Goal: Browse casually

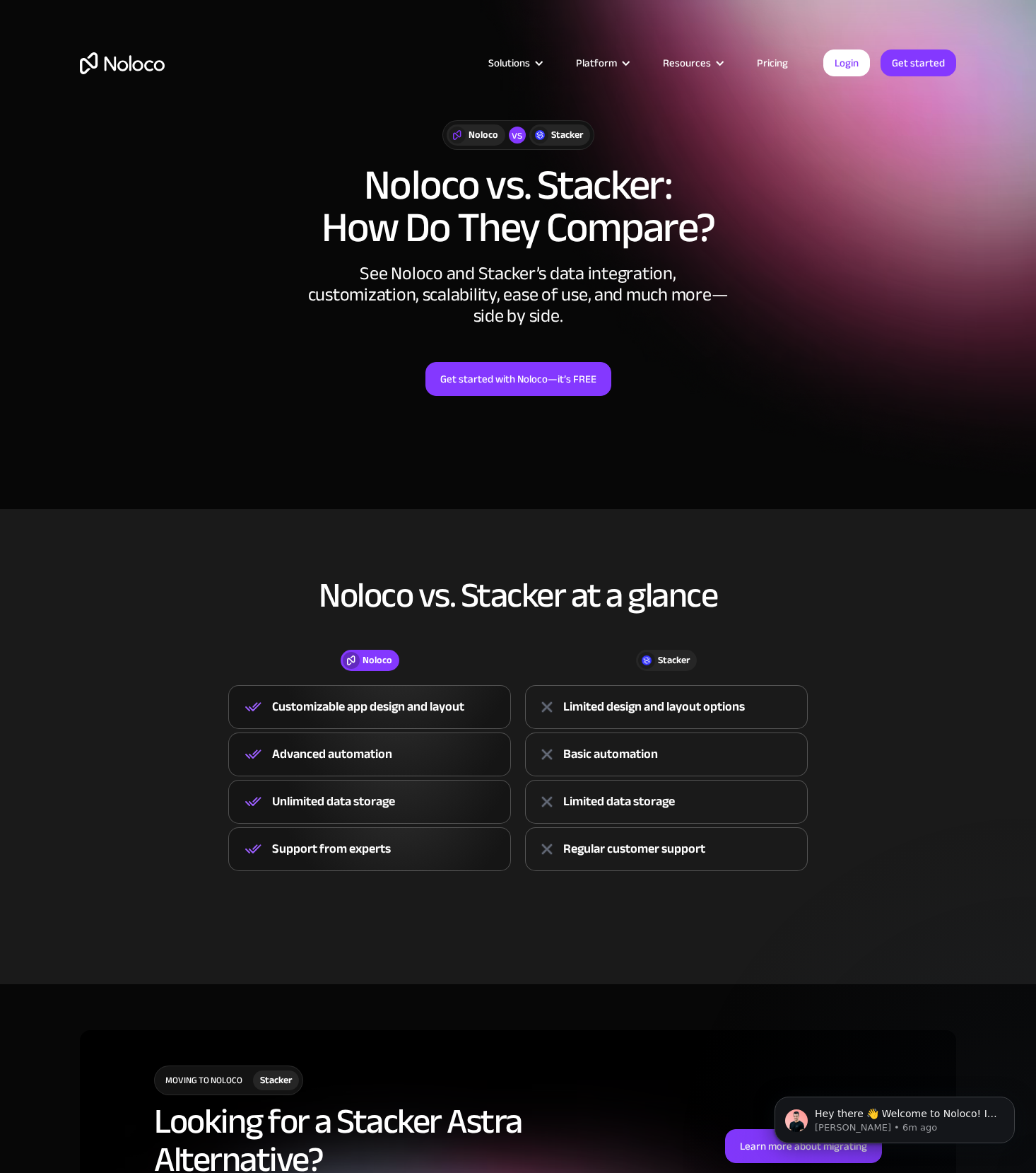
click at [149, 67] on img "home" at bounding box center [122, 63] width 85 height 22
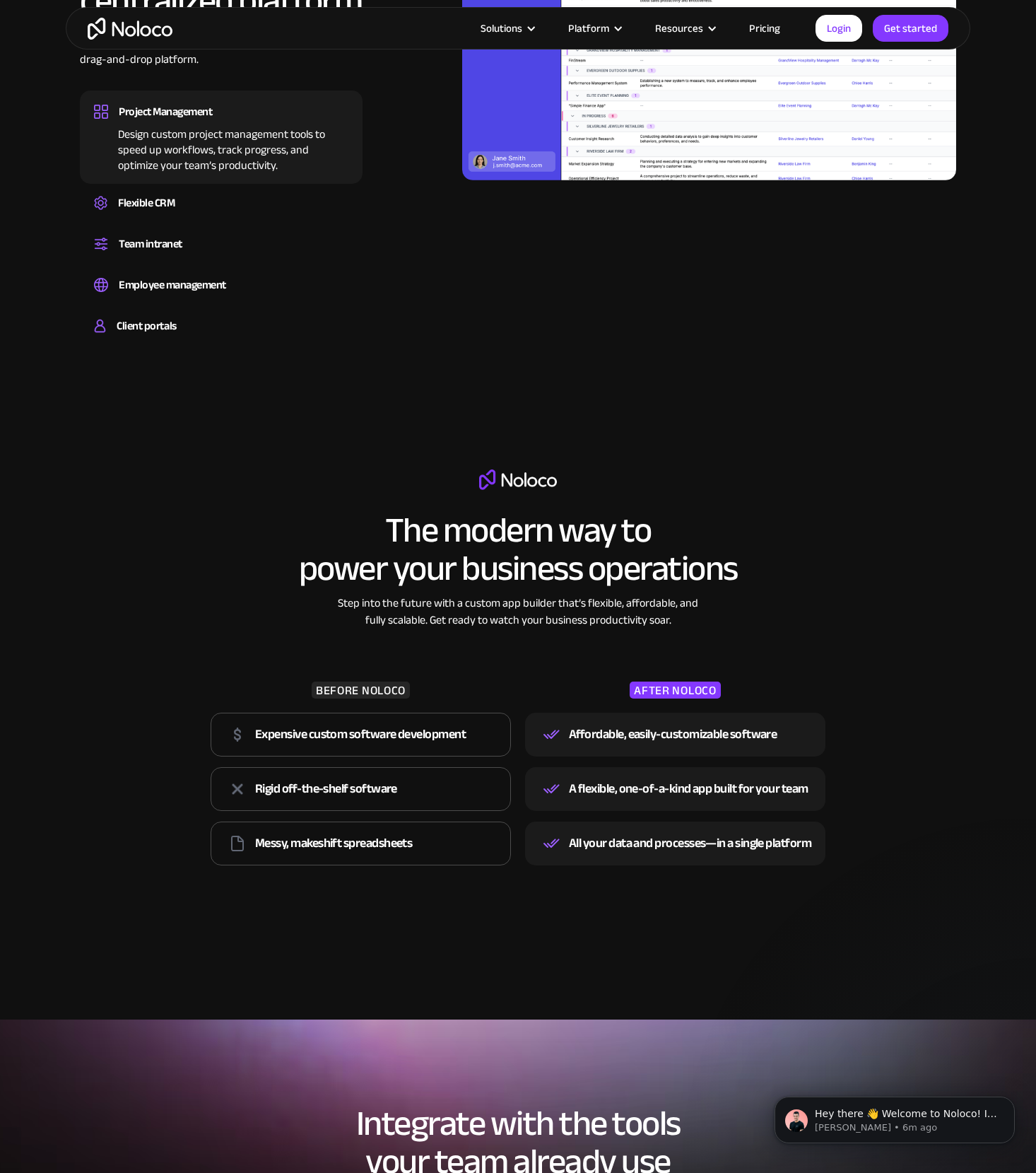
scroll to position [1287, 0]
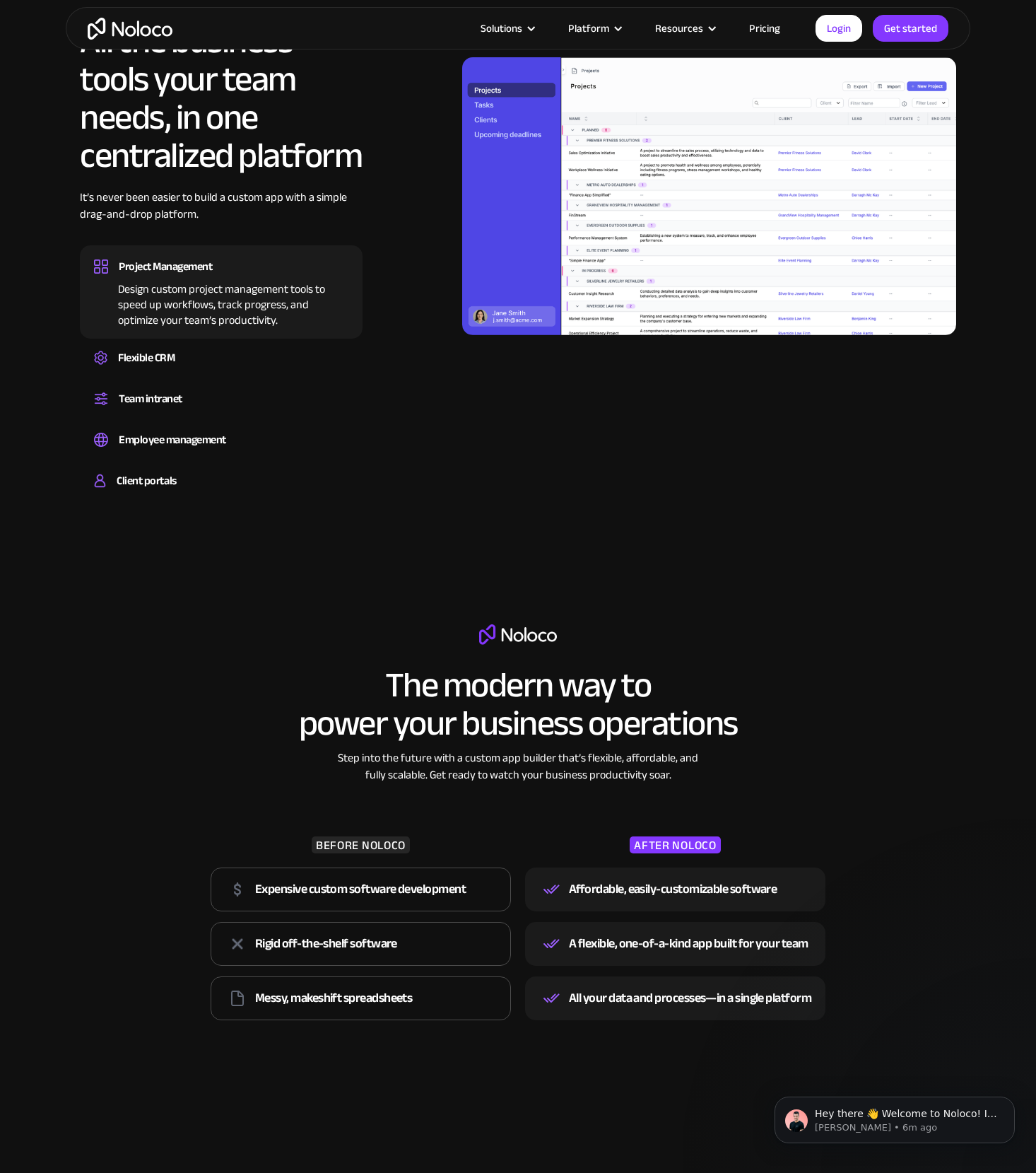
click at [509, 189] on img at bounding box center [709, 195] width 494 height 278
click at [506, 122] on img at bounding box center [709, 195] width 494 height 278
click at [213, 350] on div "Flexible CRM" at bounding box center [221, 358] width 255 height 21
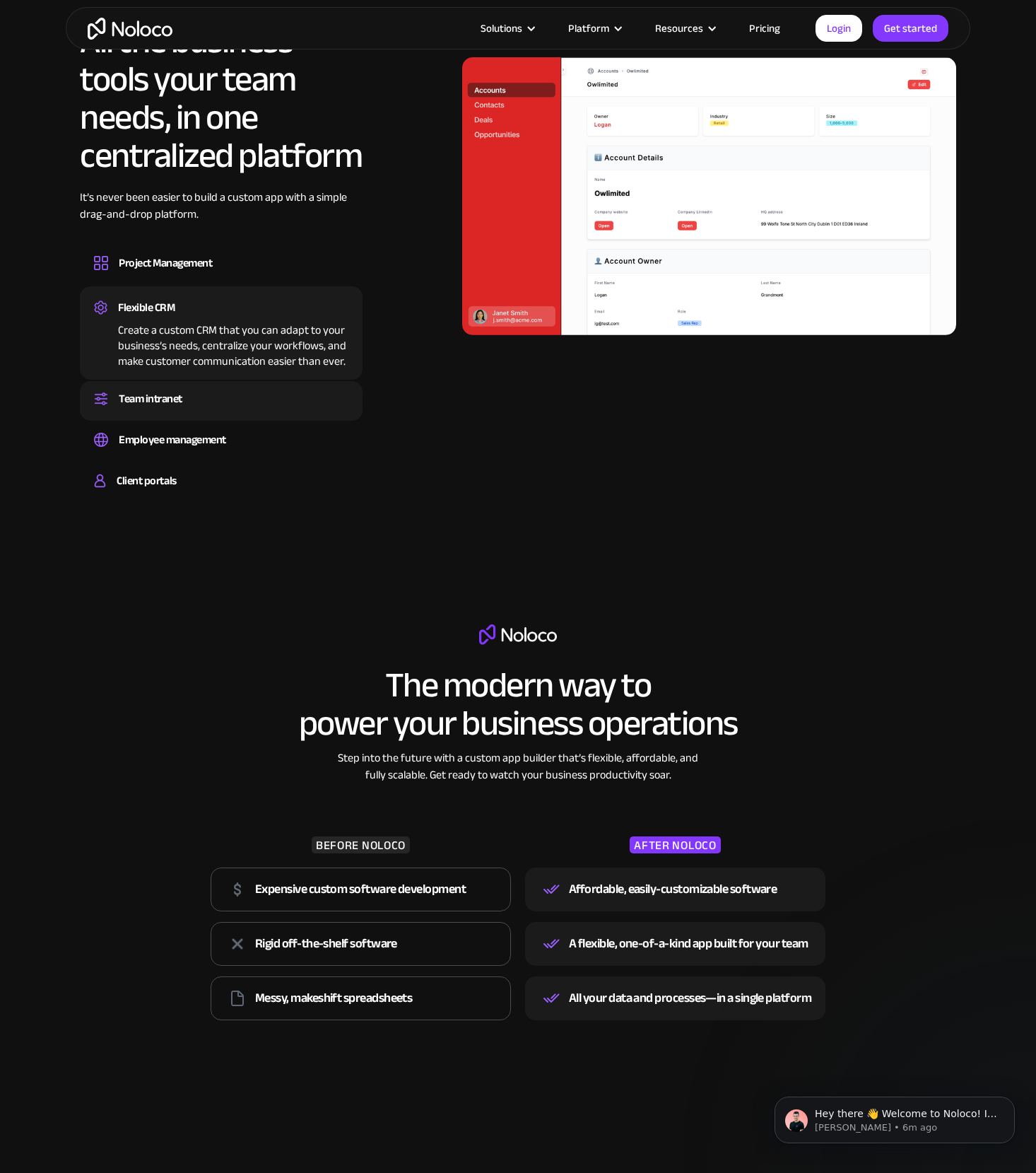
click at [195, 403] on div "Team intranet" at bounding box center [221, 399] width 255 height 21
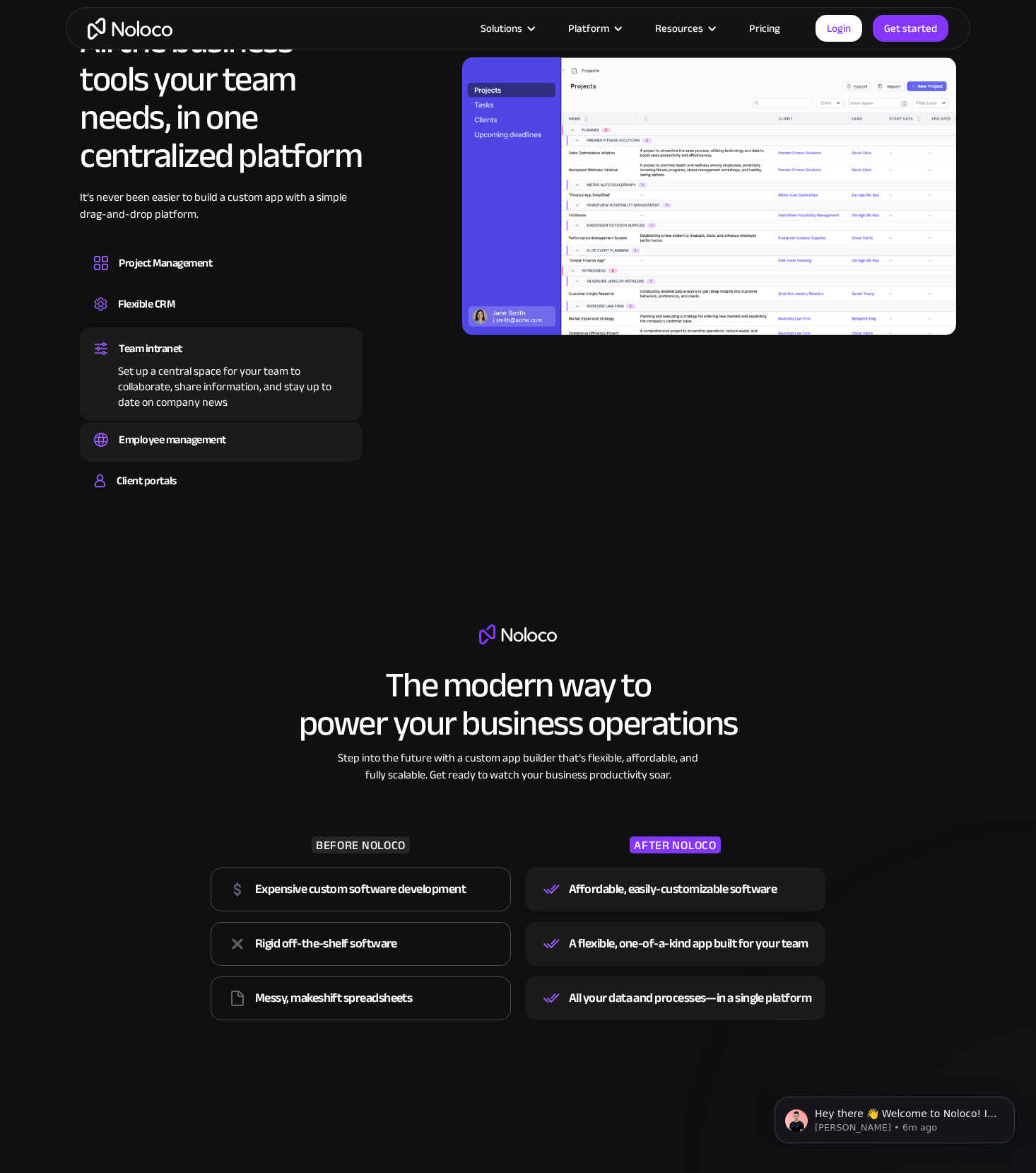
click at [201, 435] on div "Employee management" at bounding box center [172, 440] width 107 height 21
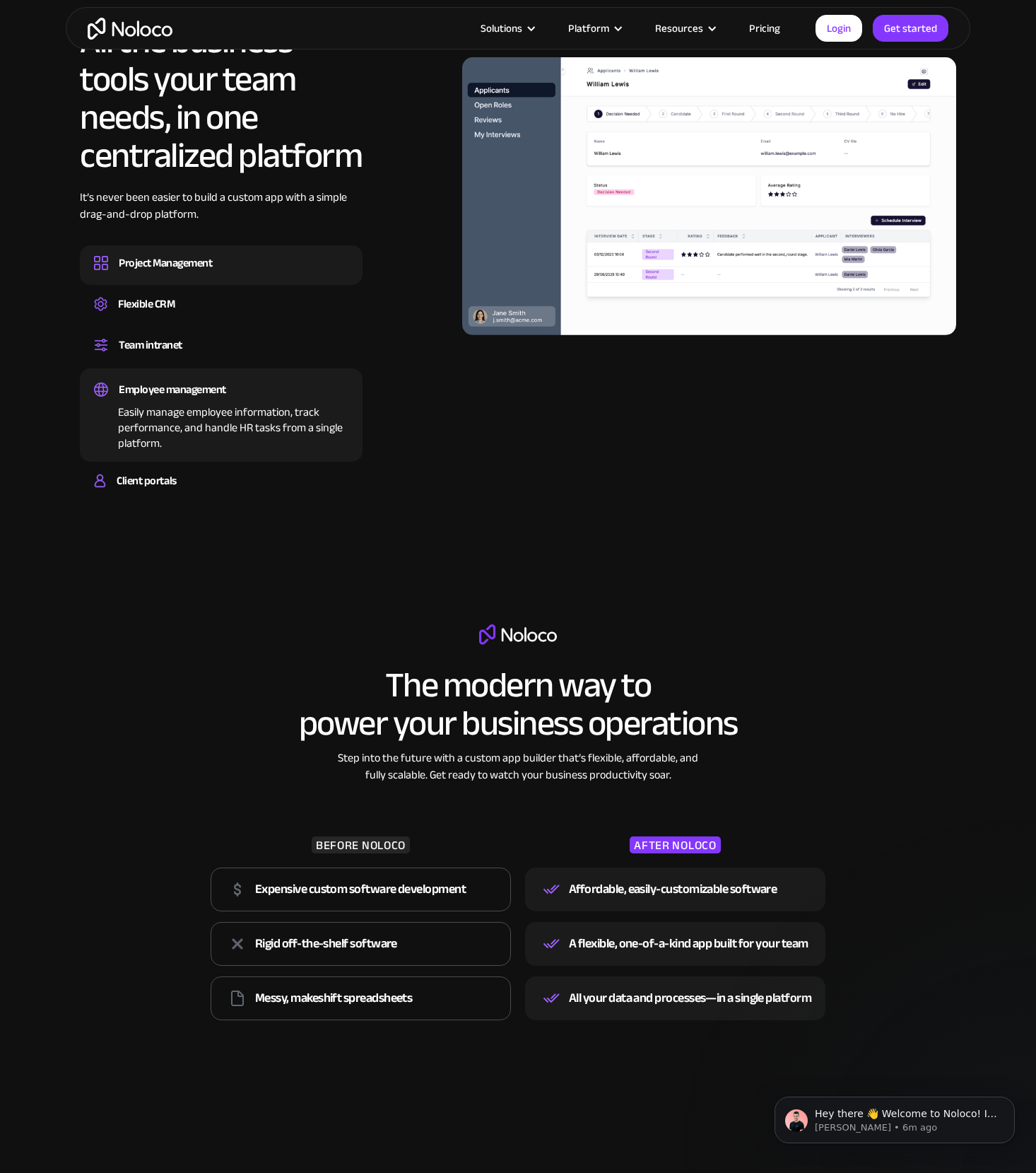
click at [246, 274] on div "Design custom project management tools to speed up workflows, track progress, a…" at bounding box center [221, 275] width 255 height 4
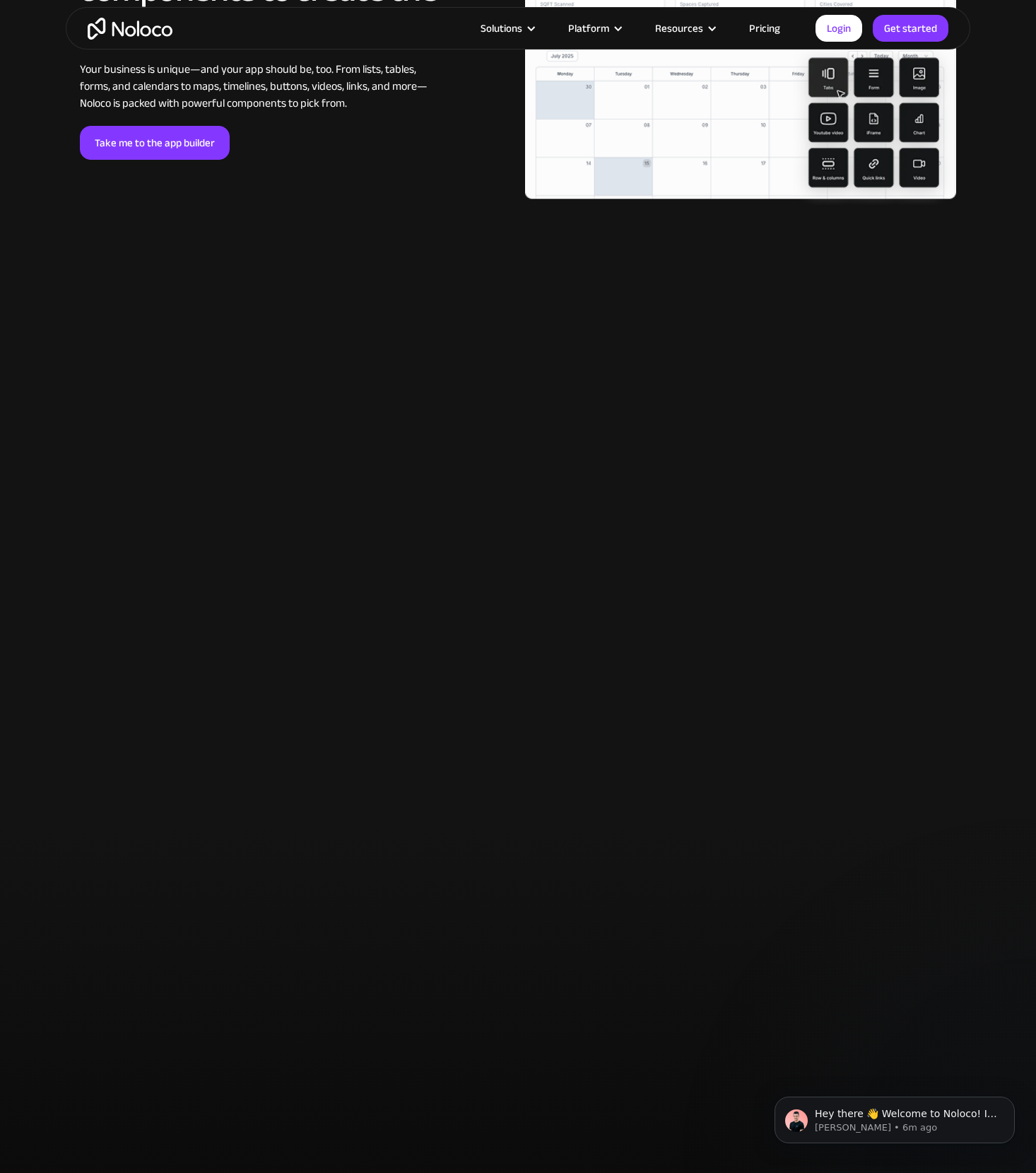
scroll to position [3255, 0]
